Goal: Transaction & Acquisition: Purchase product/service

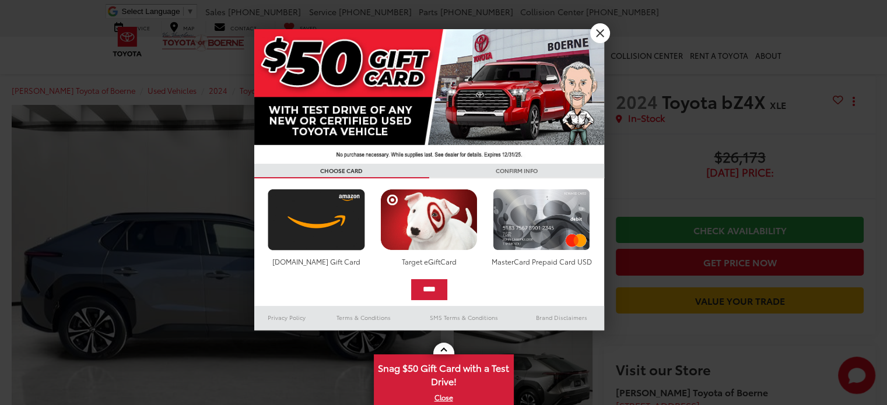
click at [589, 30] on img at bounding box center [429, 96] width 350 height 135
click at [597, 34] on link "X" at bounding box center [600, 33] width 20 height 20
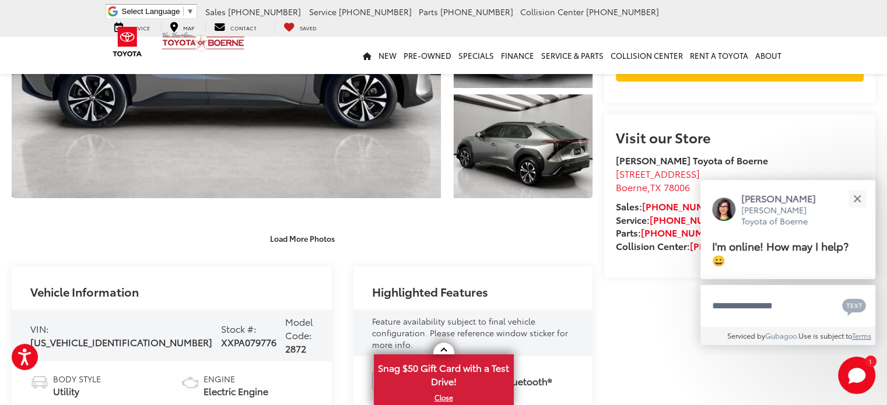
scroll to position [233, 0]
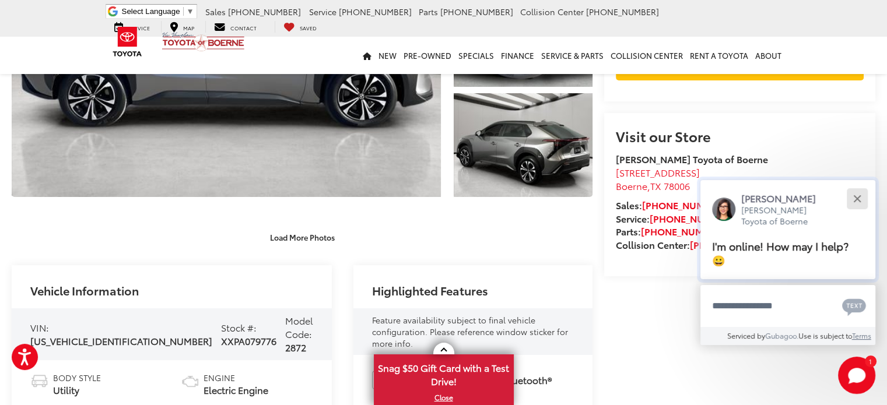
click at [851, 195] on button "Close" at bounding box center [856, 198] width 25 height 25
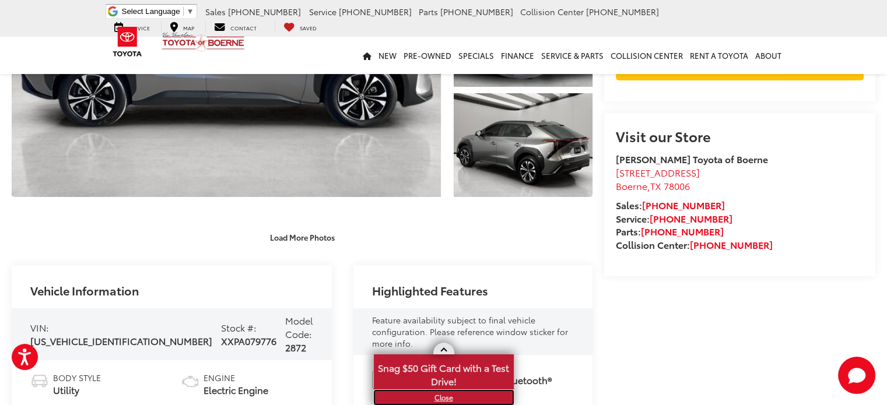
click at [437, 397] on link "X" at bounding box center [444, 397] width 138 height 13
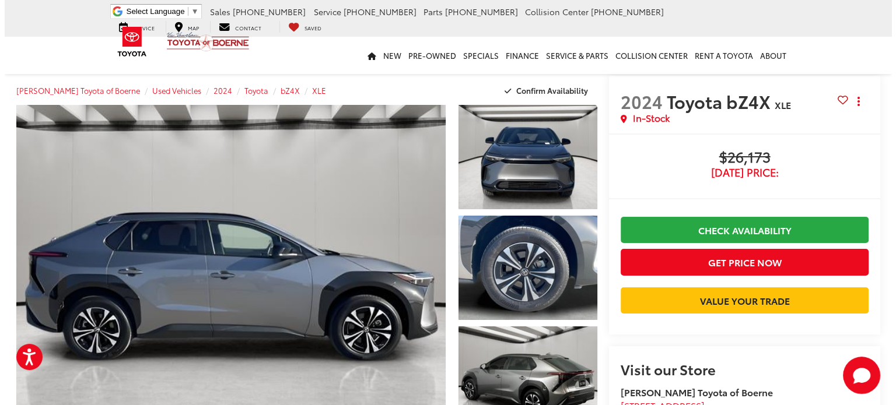
scroll to position [117, 0]
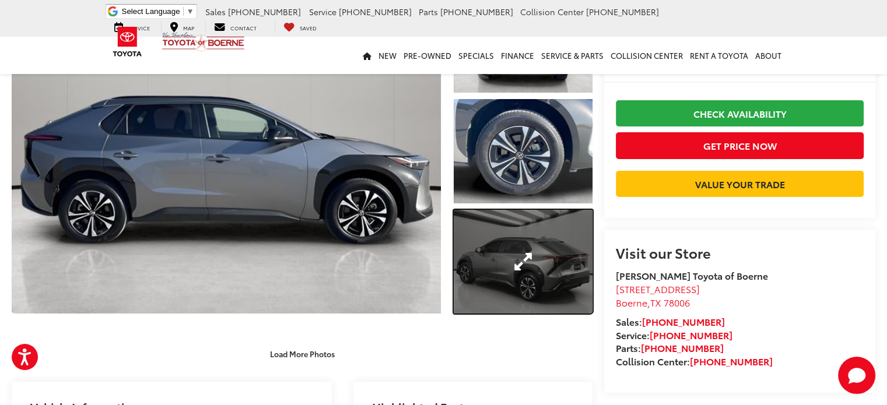
click at [550, 277] on link "Expand Photo 3" at bounding box center [523, 262] width 139 height 104
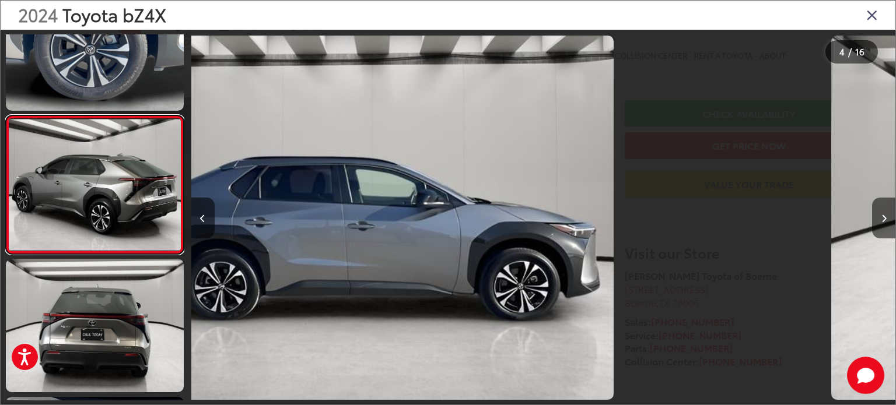
scroll to position [334, 0]
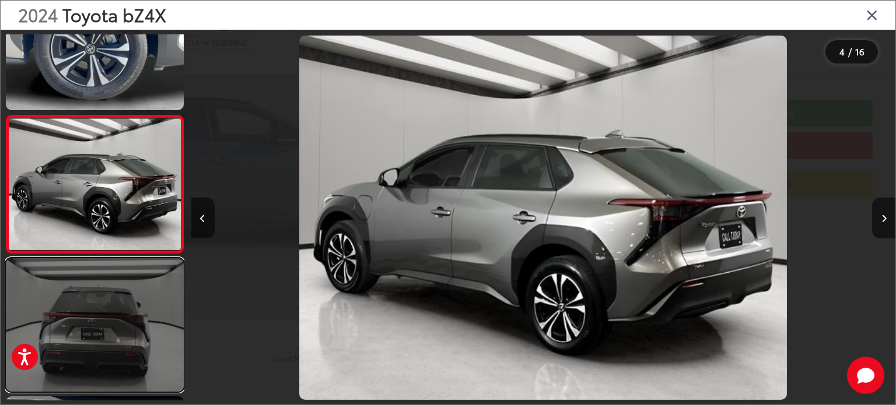
click at [106, 298] on link at bounding box center [95, 325] width 178 height 134
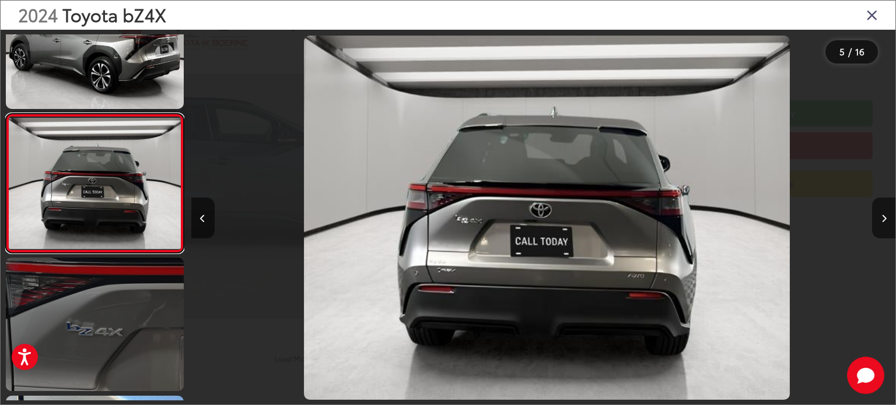
scroll to position [0, 2816]
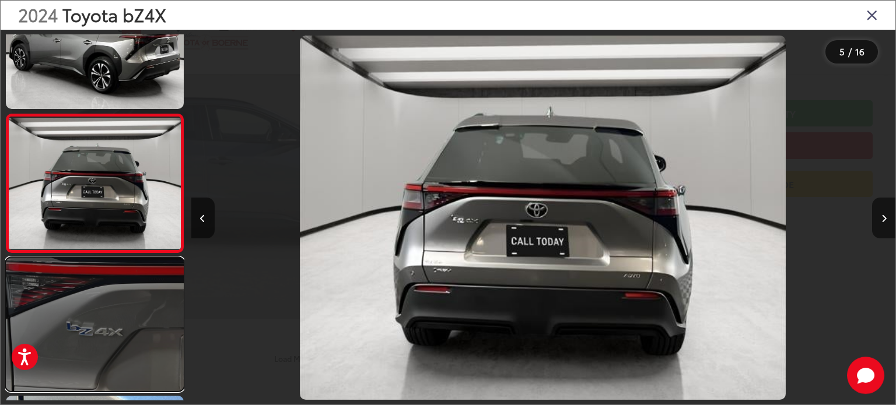
click at [98, 359] on link at bounding box center [95, 325] width 178 height 134
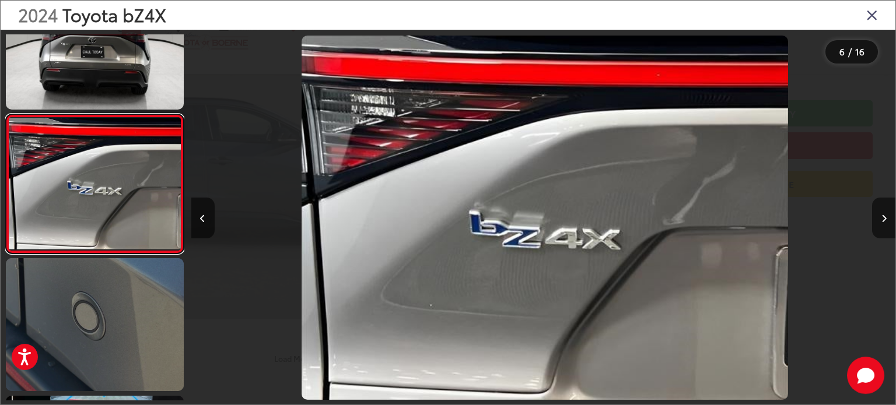
scroll to position [0, 3520]
